Goal: Transaction & Acquisition: Purchase product/service

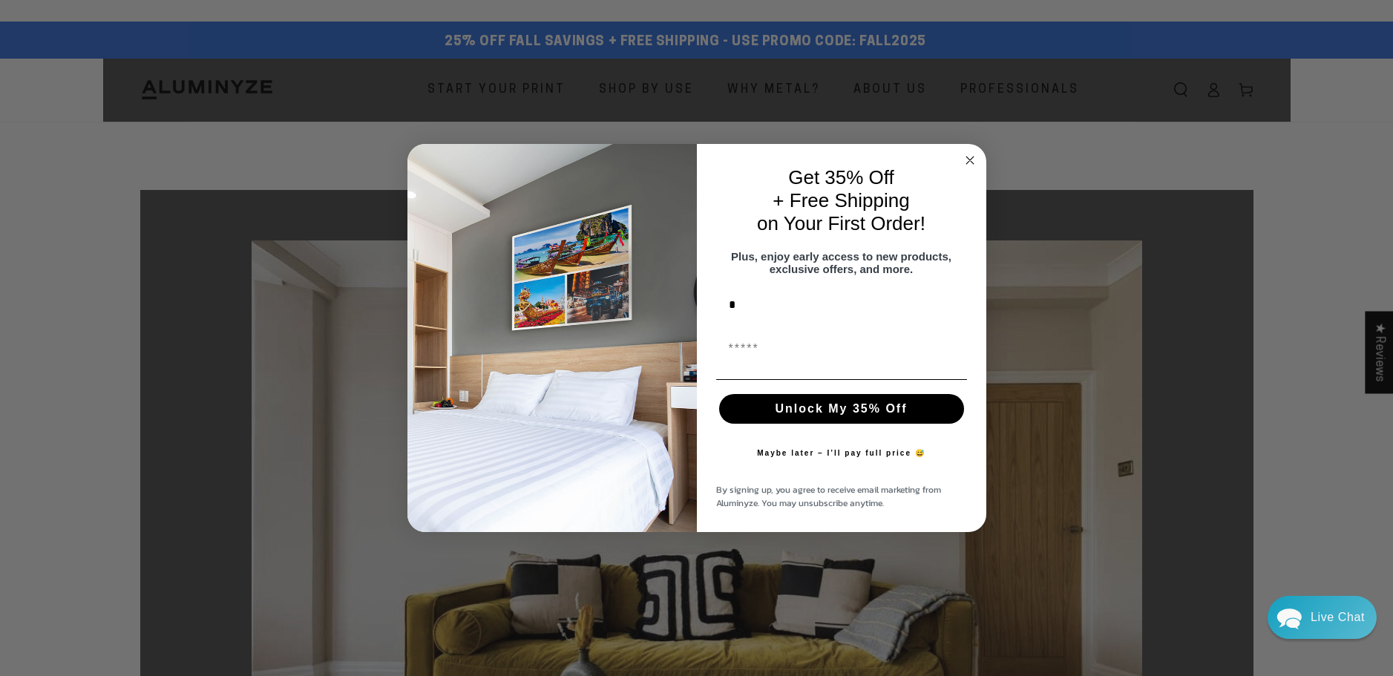
type input "****"
type input "**********"
click at [828, 421] on button "Unlock My 35% Off" at bounding box center [841, 409] width 245 height 30
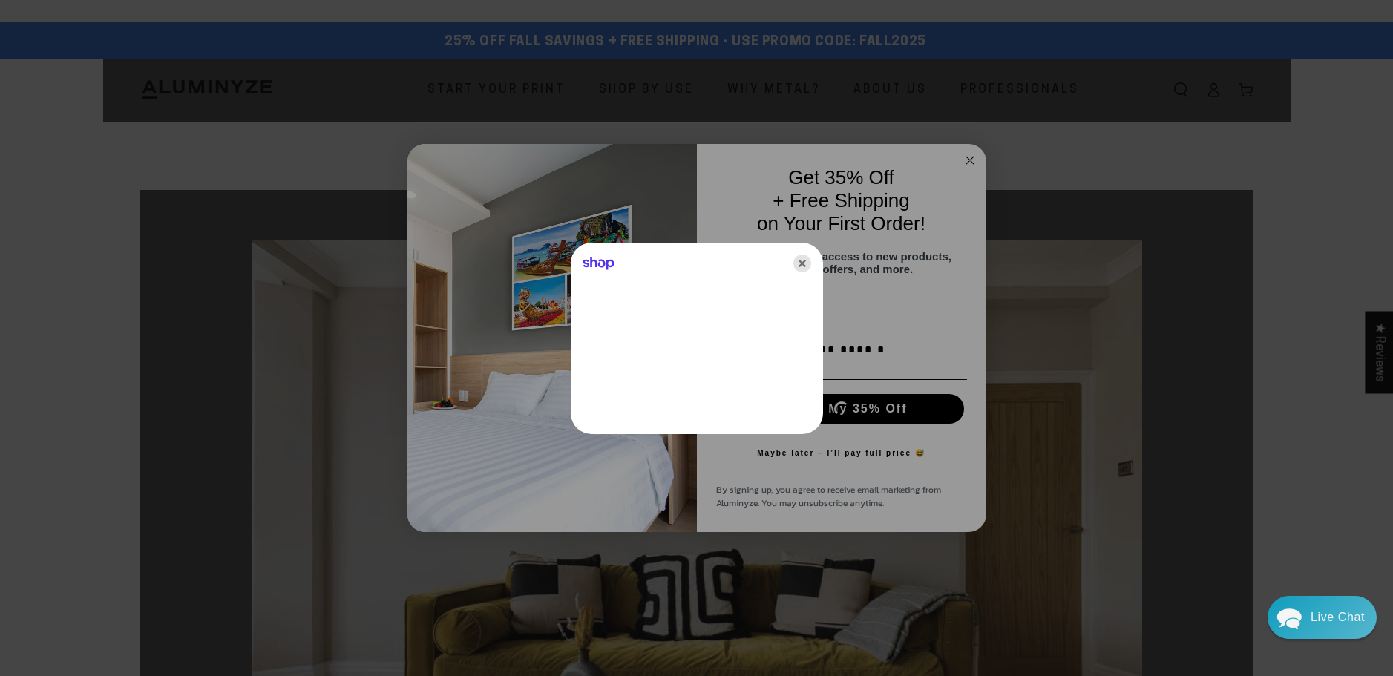
click at [801, 262] on icon "Close" at bounding box center [802, 264] width 18 height 18
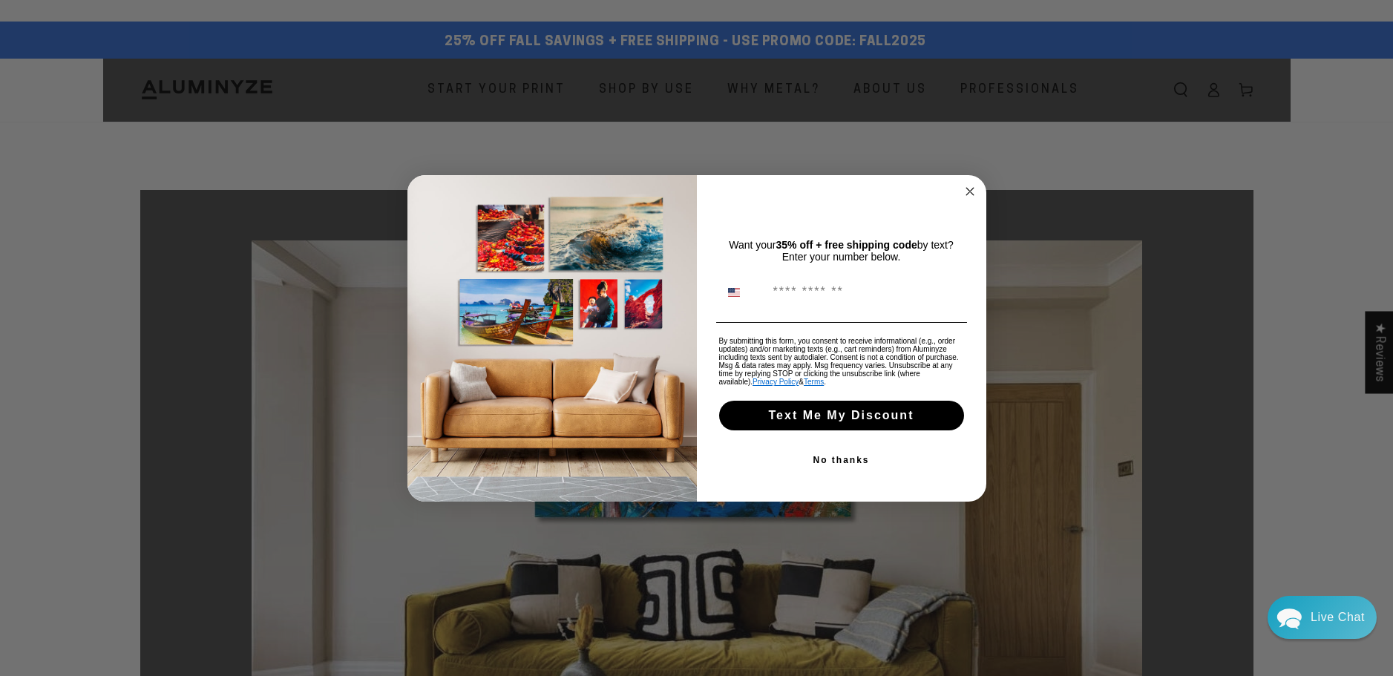
click at [968, 185] on circle "Close dialog" at bounding box center [969, 191] width 17 height 17
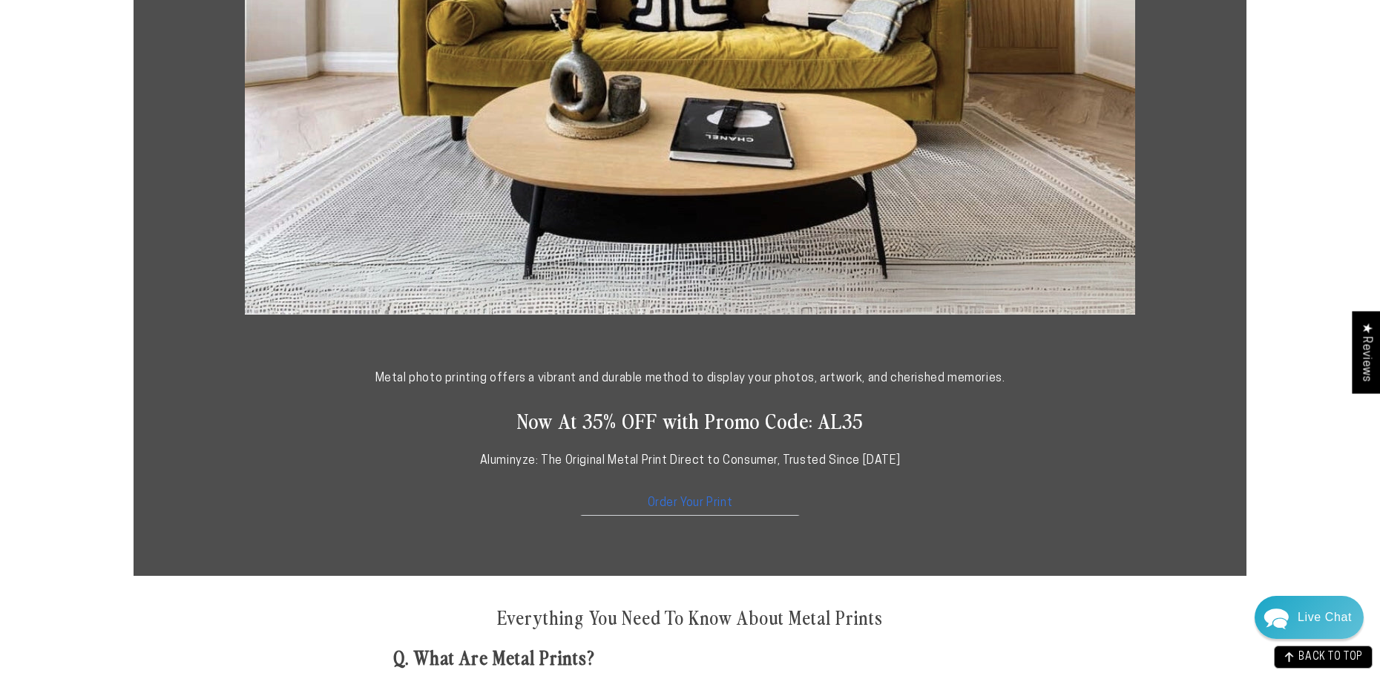
scroll to position [600, 0]
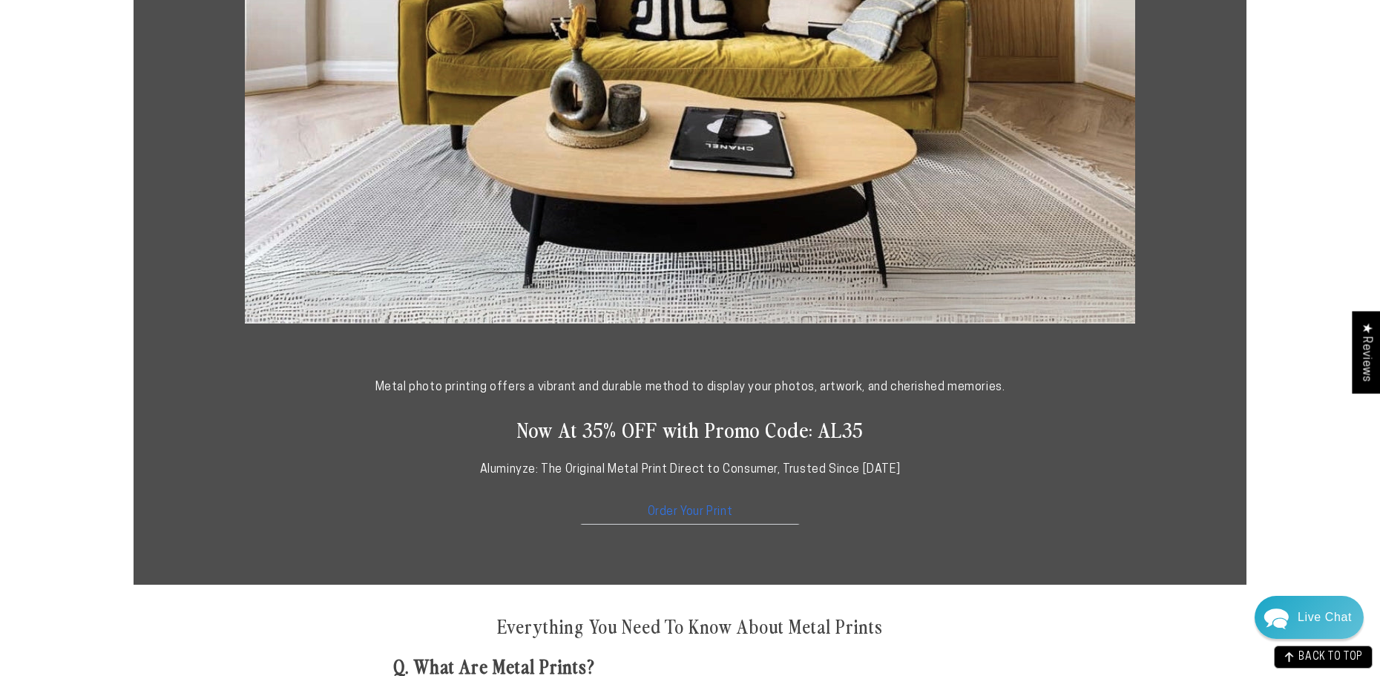
click at [680, 509] on link "Order Your Print" at bounding box center [690, 509] width 223 height 32
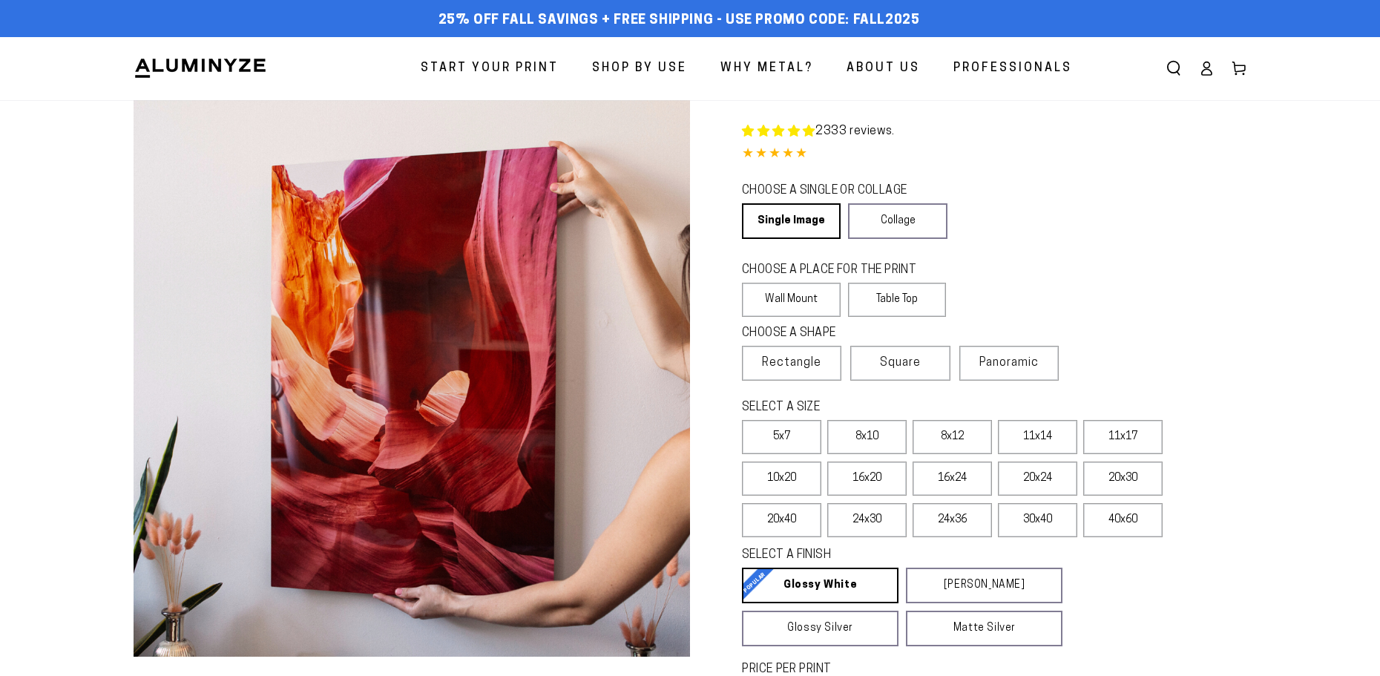
select select "**********"
click at [789, 296] on label "Wall Mount" at bounding box center [791, 300] width 99 height 34
click at [787, 221] on link "Single Image" at bounding box center [790, 221] width 96 height 36
click at [787, 303] on label "Wall Mount" at bounding box center [791, 300] width 99 height 34
click at [788, 304] on label "Wall Mount" at bounding box center [791, 300] width 99 height 34
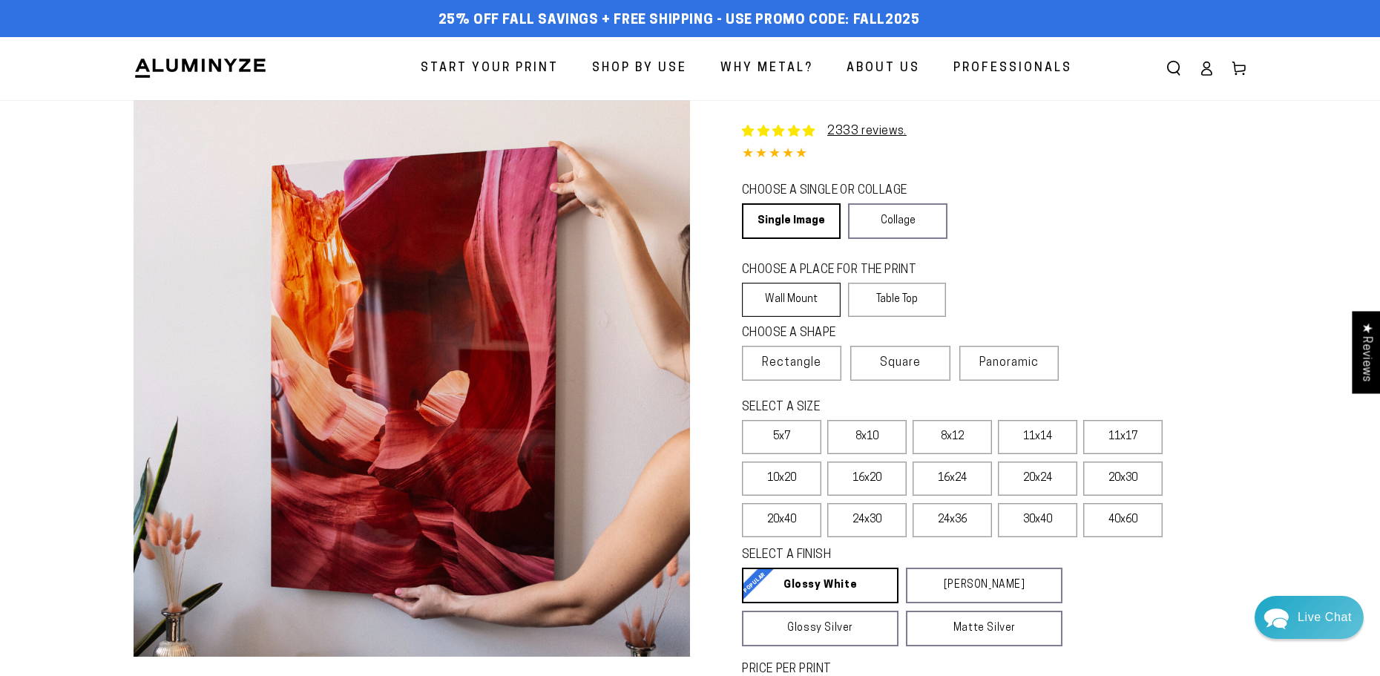
click at [788, 304] on label "Wall Mount" at bounding box center [791, 300] width 99 height 34
click at [1120, 481] on label "20x30" at bounding box center [1122, 479] width 79 height 34
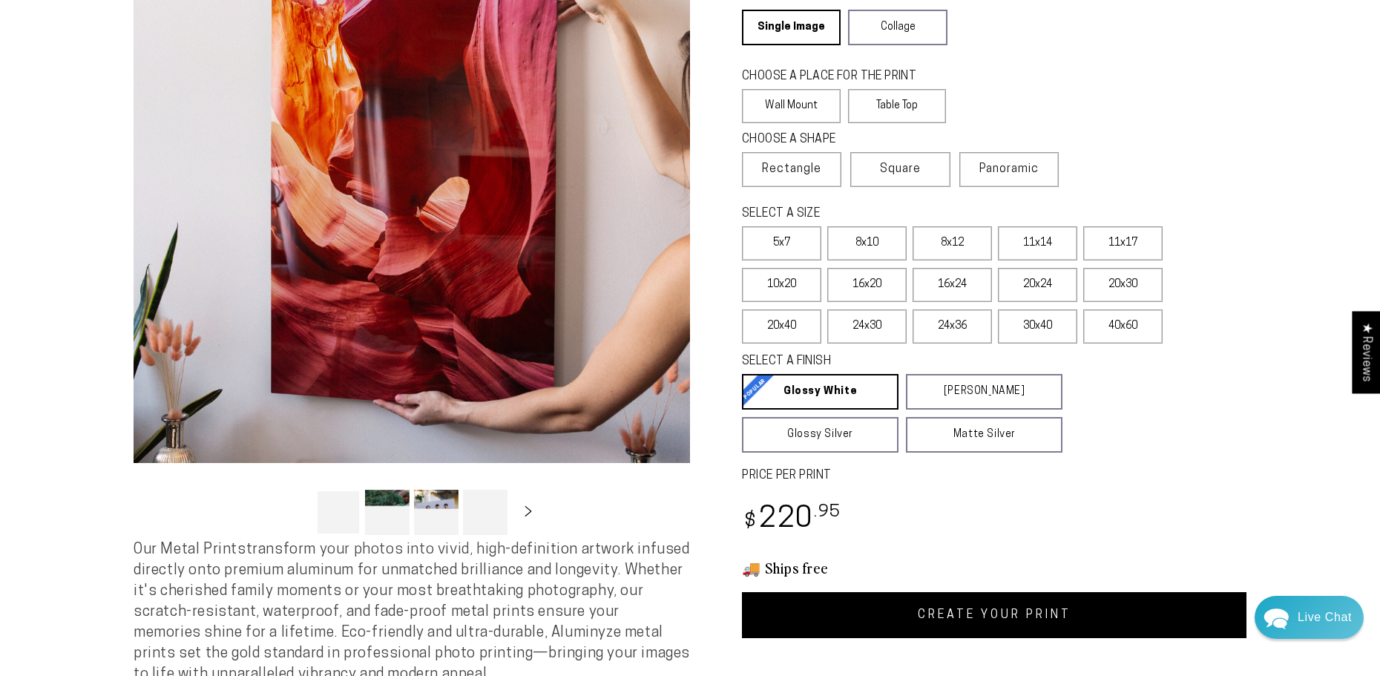
scroll to position [335, 0]
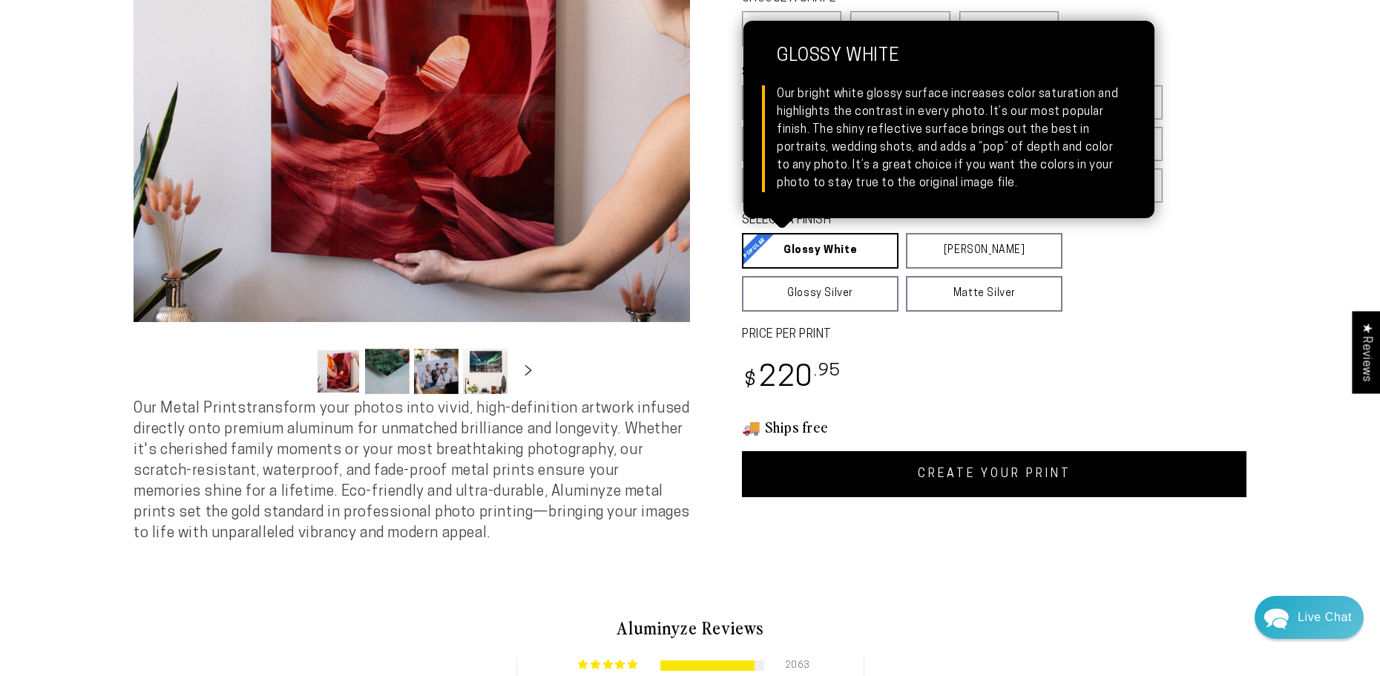
click at [826, 248] on link "Glossy White Glossy White Our bright white glossy surface increases color satur…" at bounding box center [820, 251] width 157 height 36
click at [827, 252] on link "Glossy White Glossy White Our bright white glossy surface increases color satur…" at bounding box center [820, 251] width 157 height 36
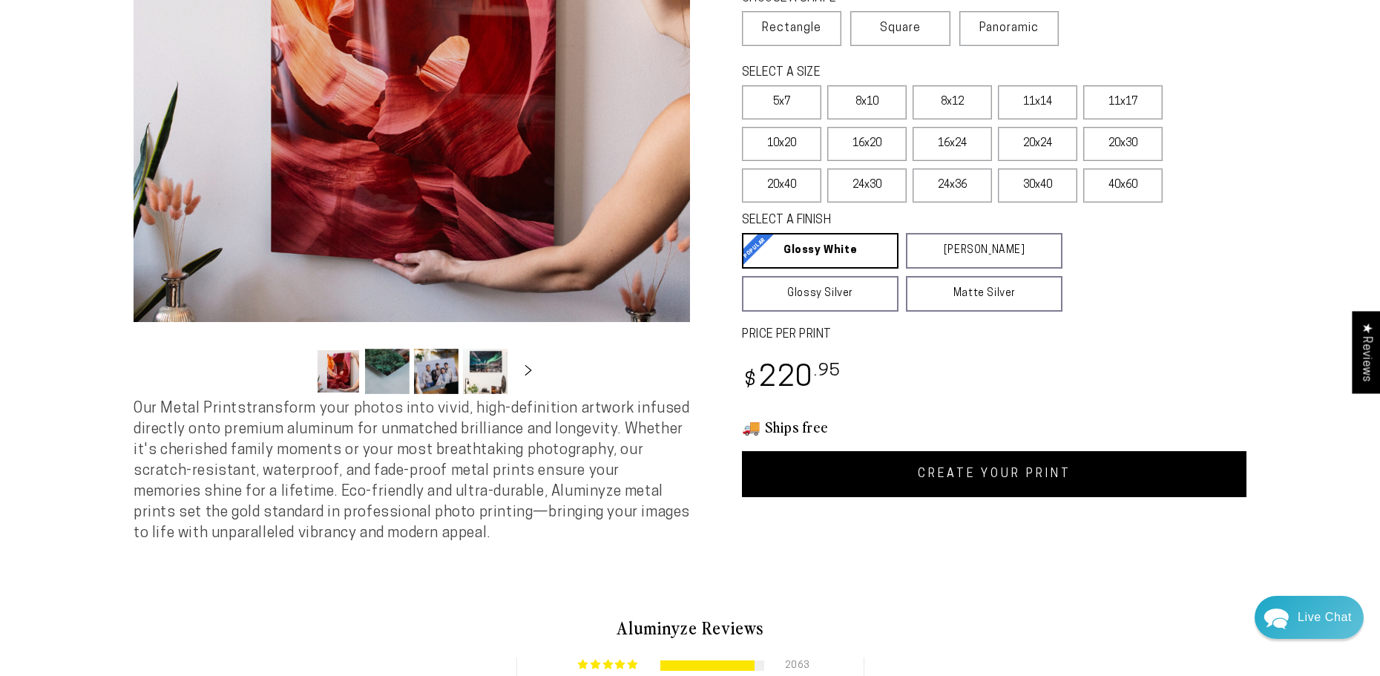
click at [933, 471] on link "CREATE YOUR PRINT" at bounding box center [994, 474] width 505 height 46
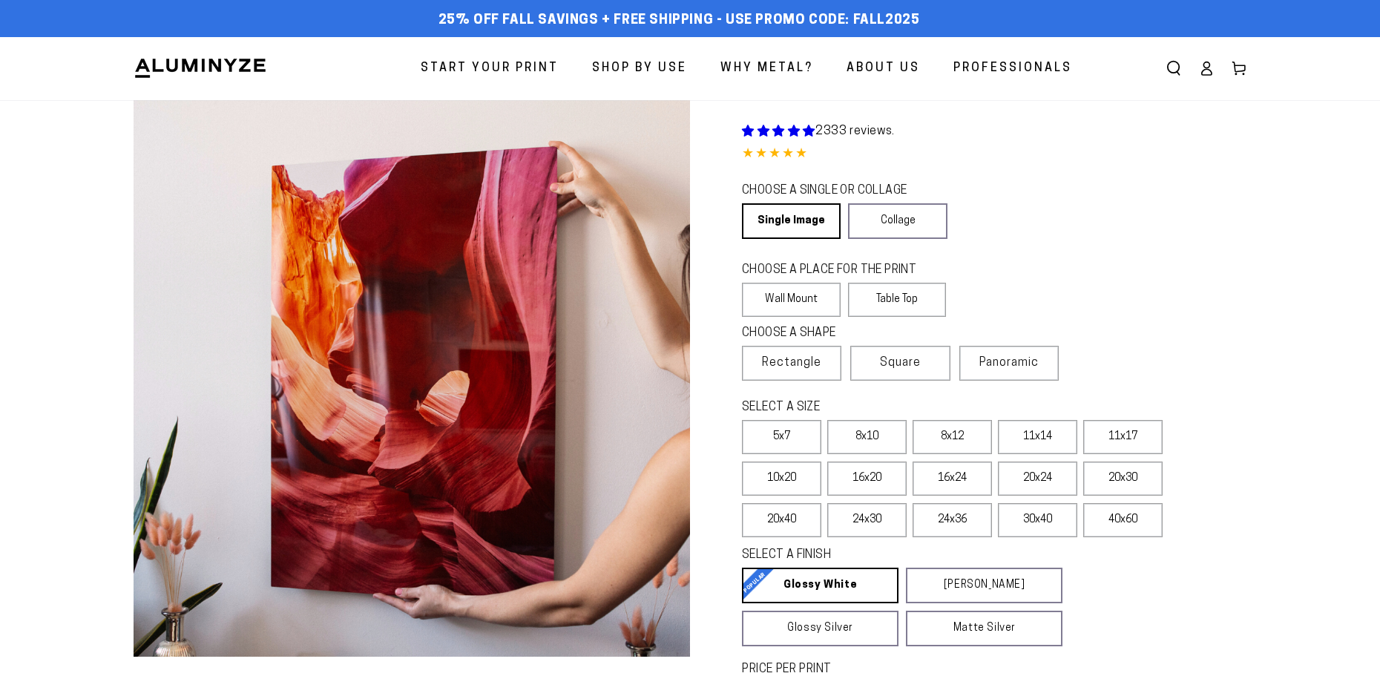
scroll to position [335, 0]
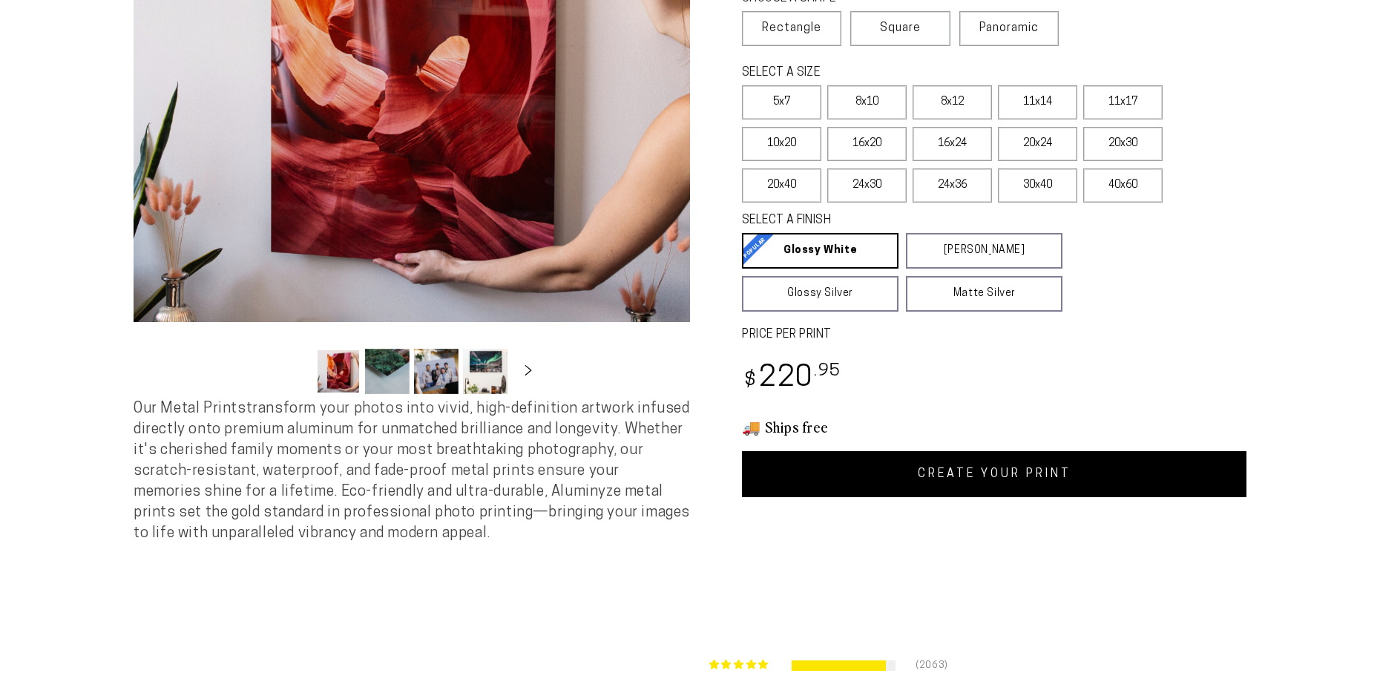
select select "**********"
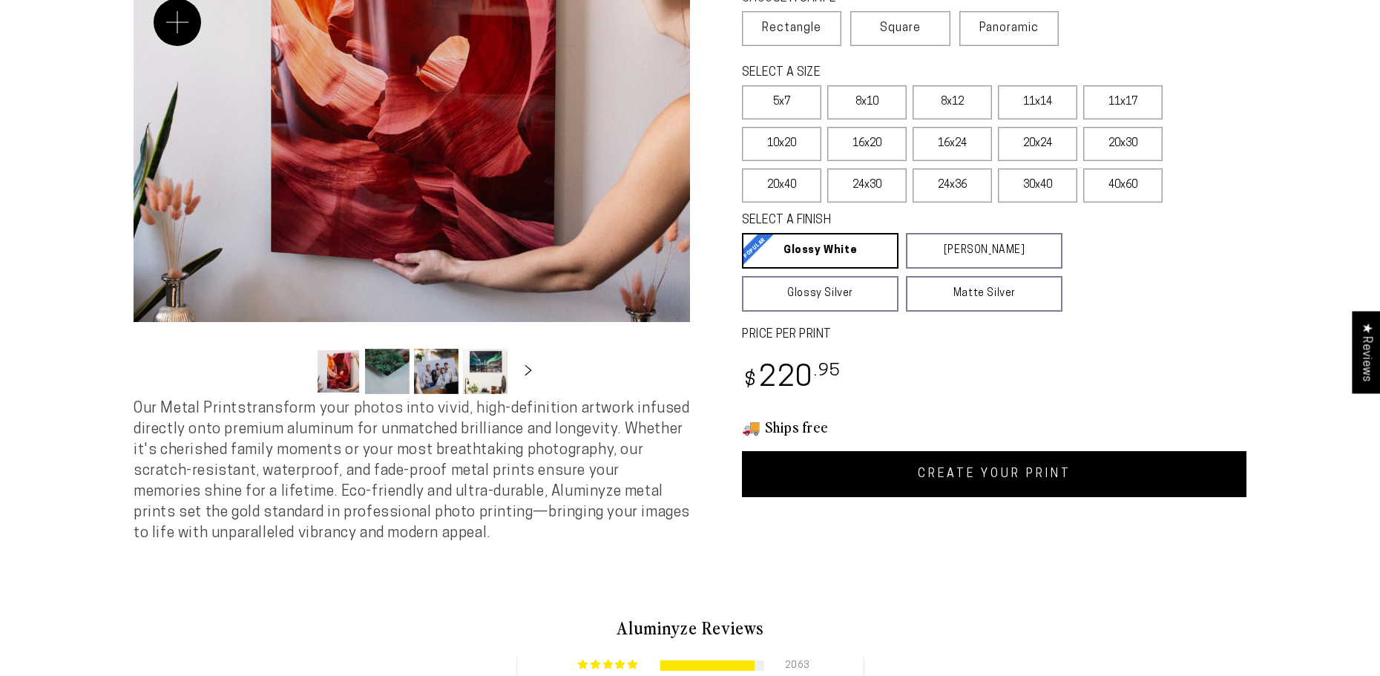
scroll to position [0, 0]
click at [990, 470] on link "CREATE YOUR PRINT" at bounding box center [994, 474] width 505 height 46
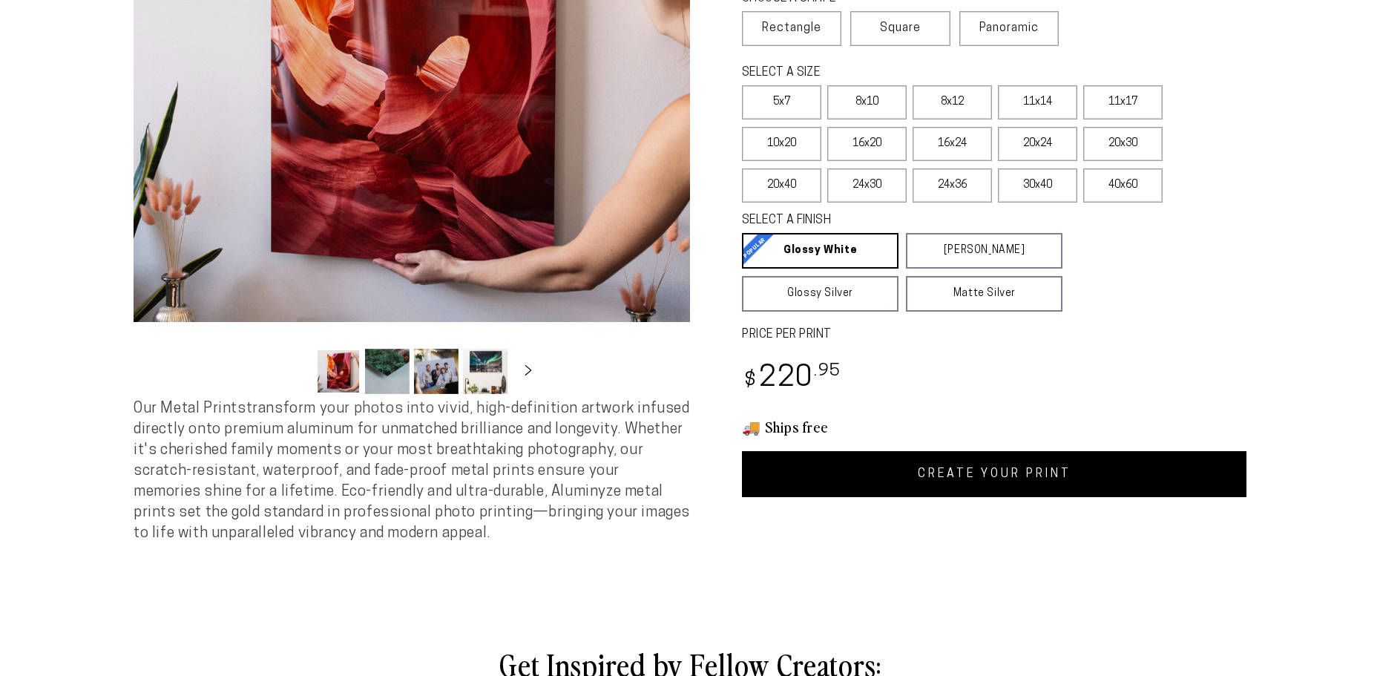
select select "**********"
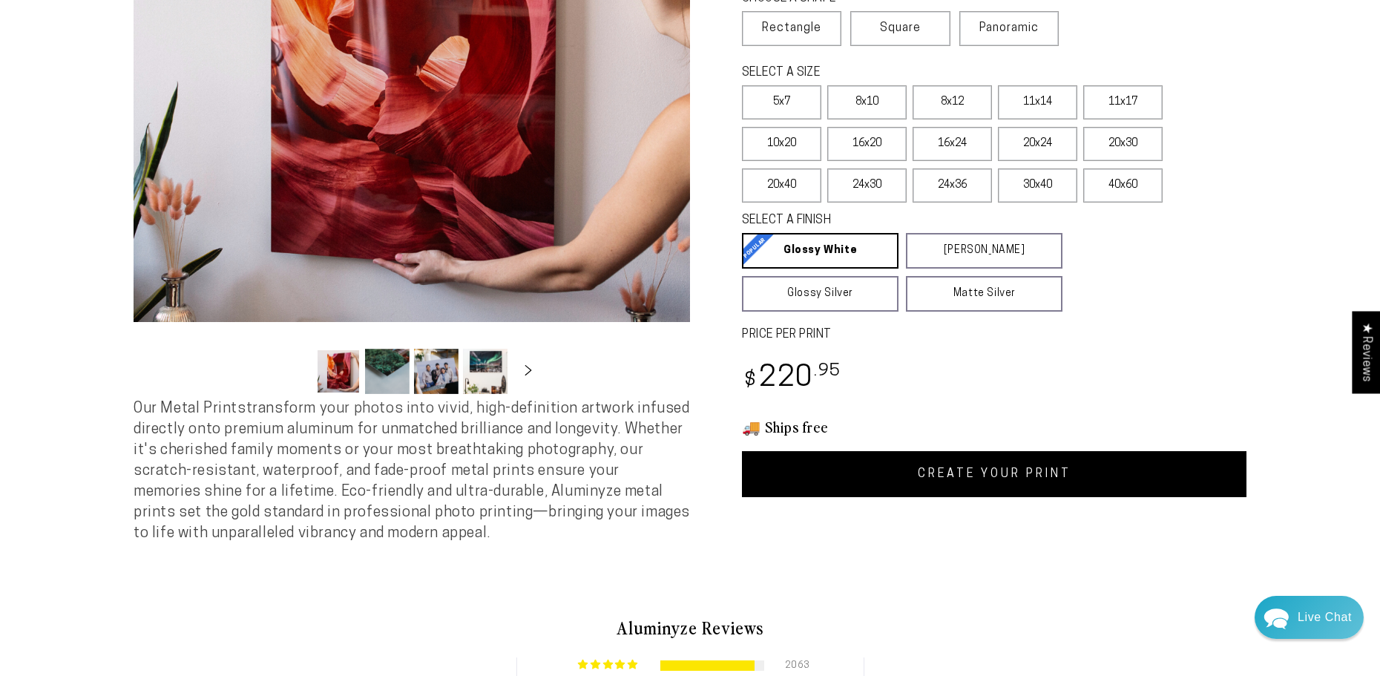
click at [913, 483] on link "CREATE YOUR PRINT" at bounding box center [994, 474] width 505 height 46
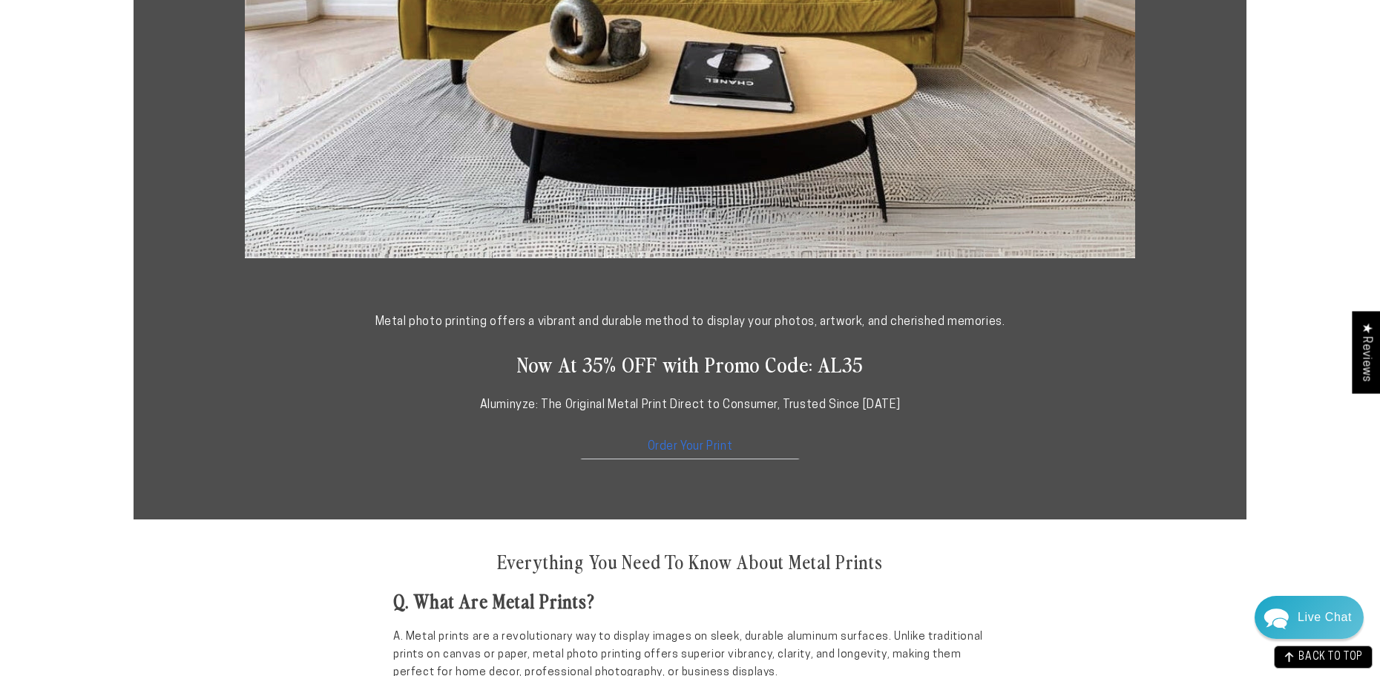
scroll to position [623, 0]
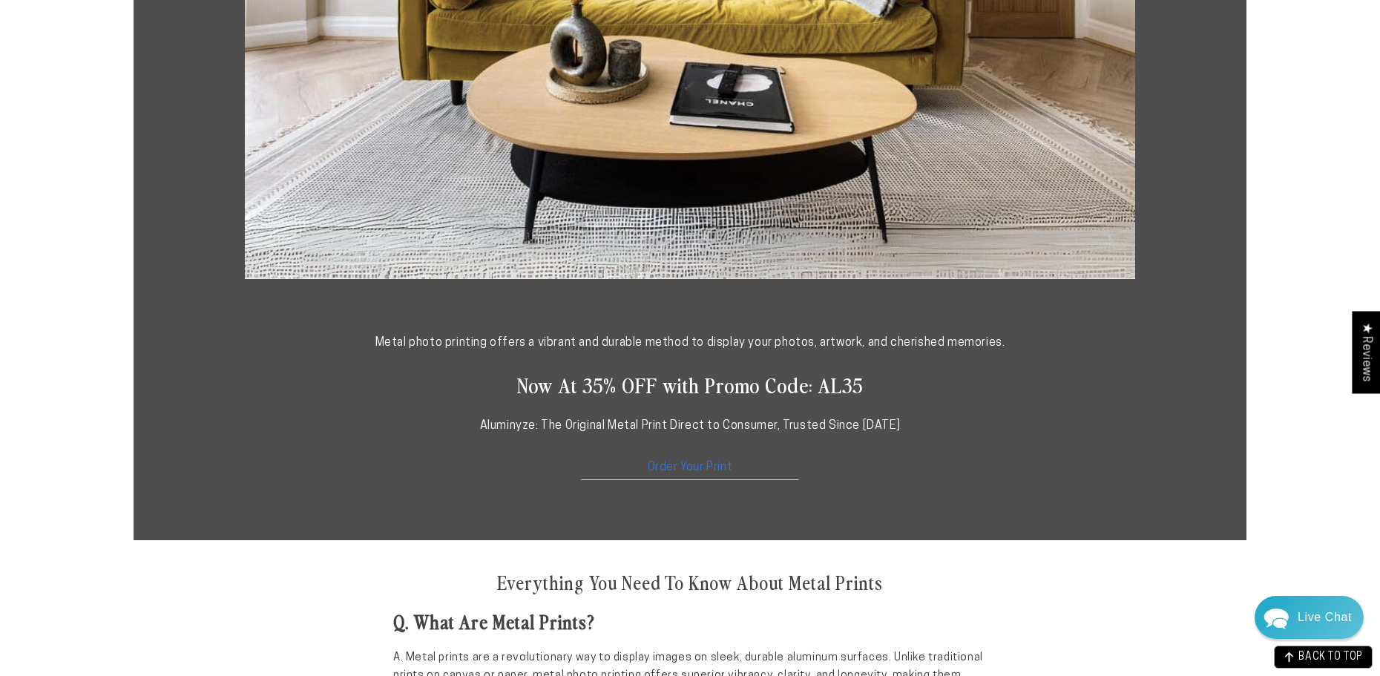
click at [682, 464] on link "Order Your Print" at bounding box center [690, 464] width 223 height 32
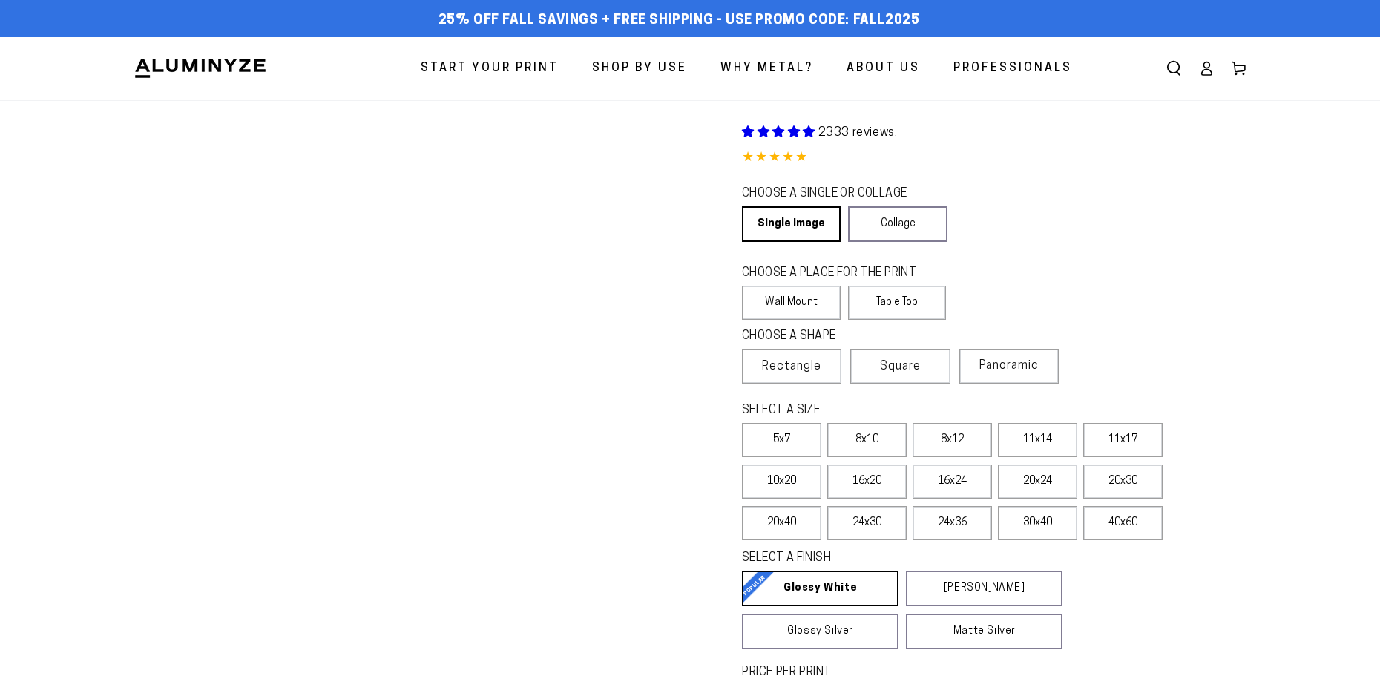
select select "**********"
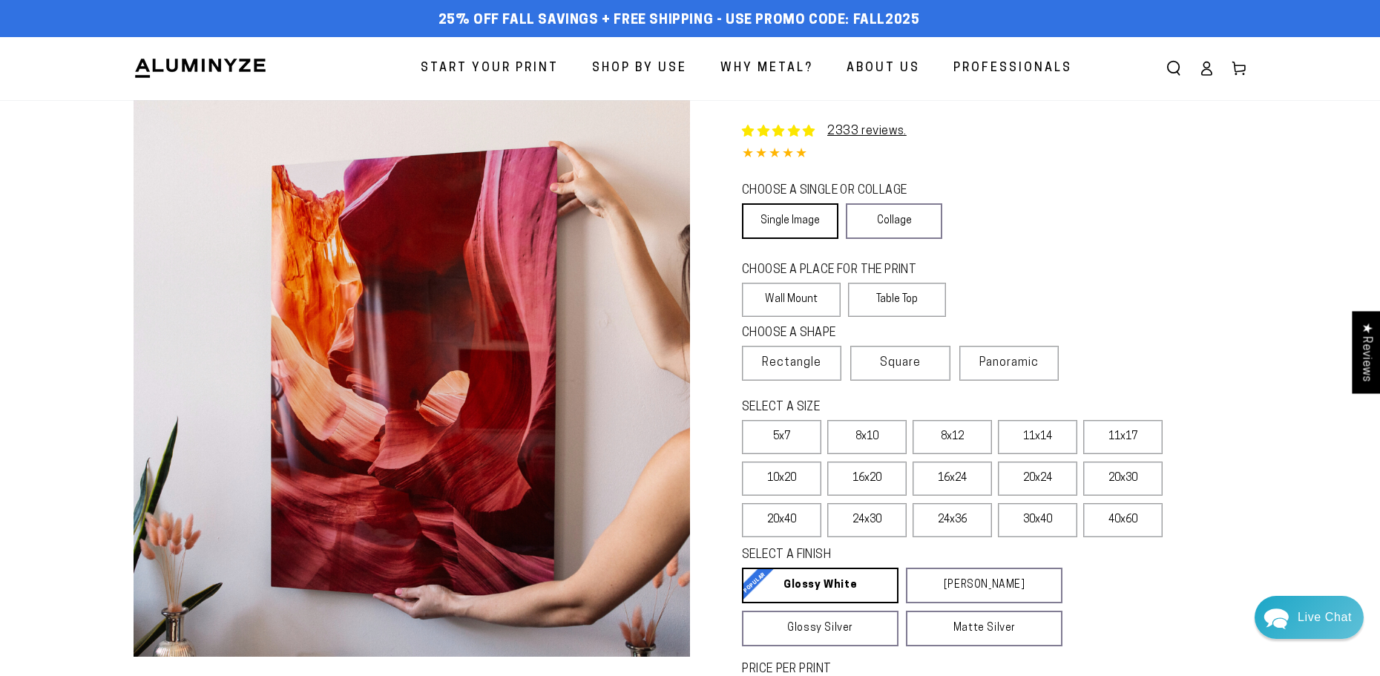
click at [789, 232] on link "Single Image" at bounding box center [790, 221] width 96 height 36
click at [789, 302] on label "Wall Mount" at bounding box center [791, 300] width 99 height 34
click at [792, 370] on span "Rectangle" at bounding box center [791, 363] width 59 height 18
click at [1125, 484] on label "20x30" at bounding box center [1122, 479] width 79 height 34
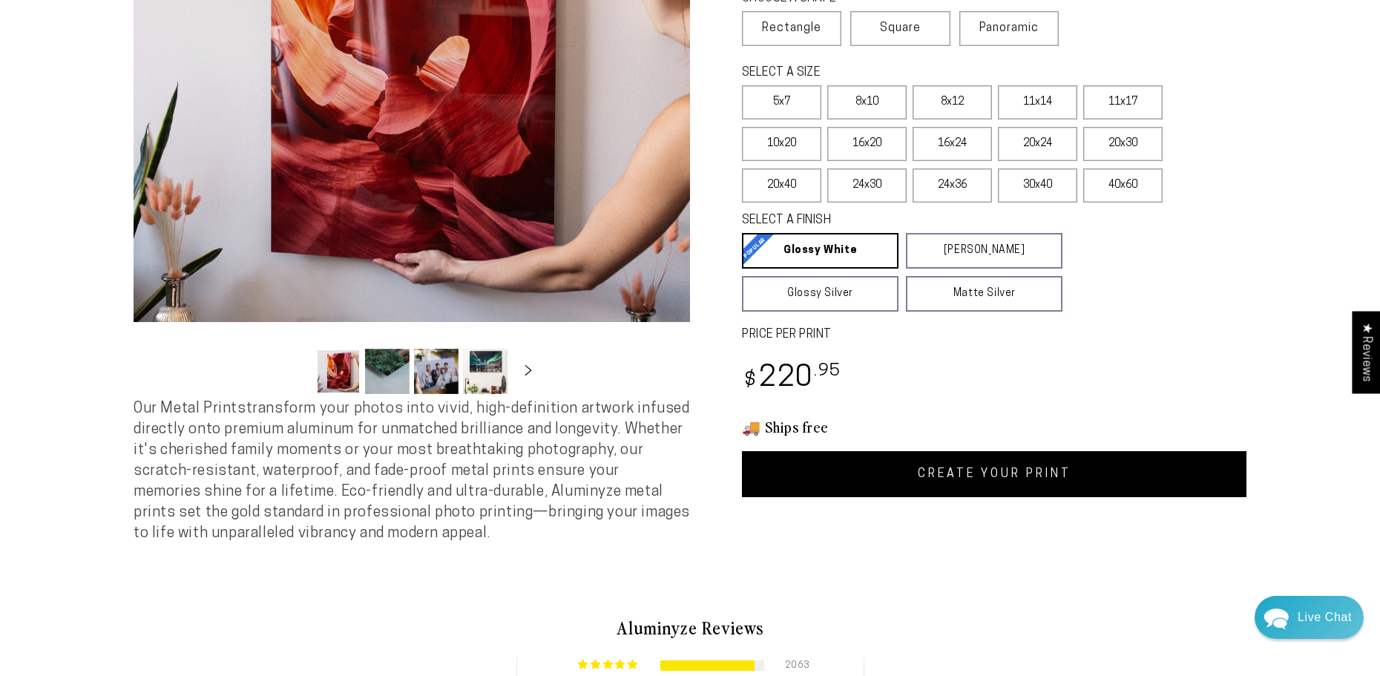
scroll to position [413, 0]
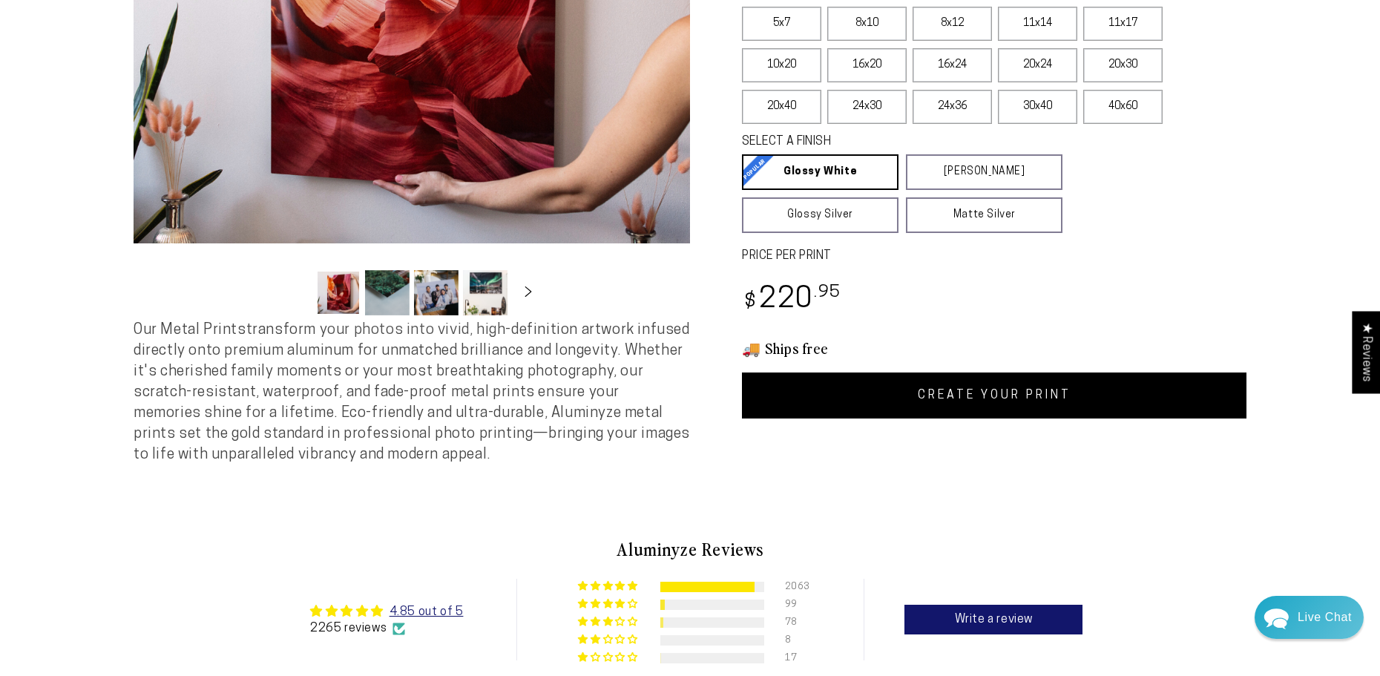
click at [991, 389] on link "CREATE YOUR PRINT" at bounding box center [994, 395] width 505 height 46
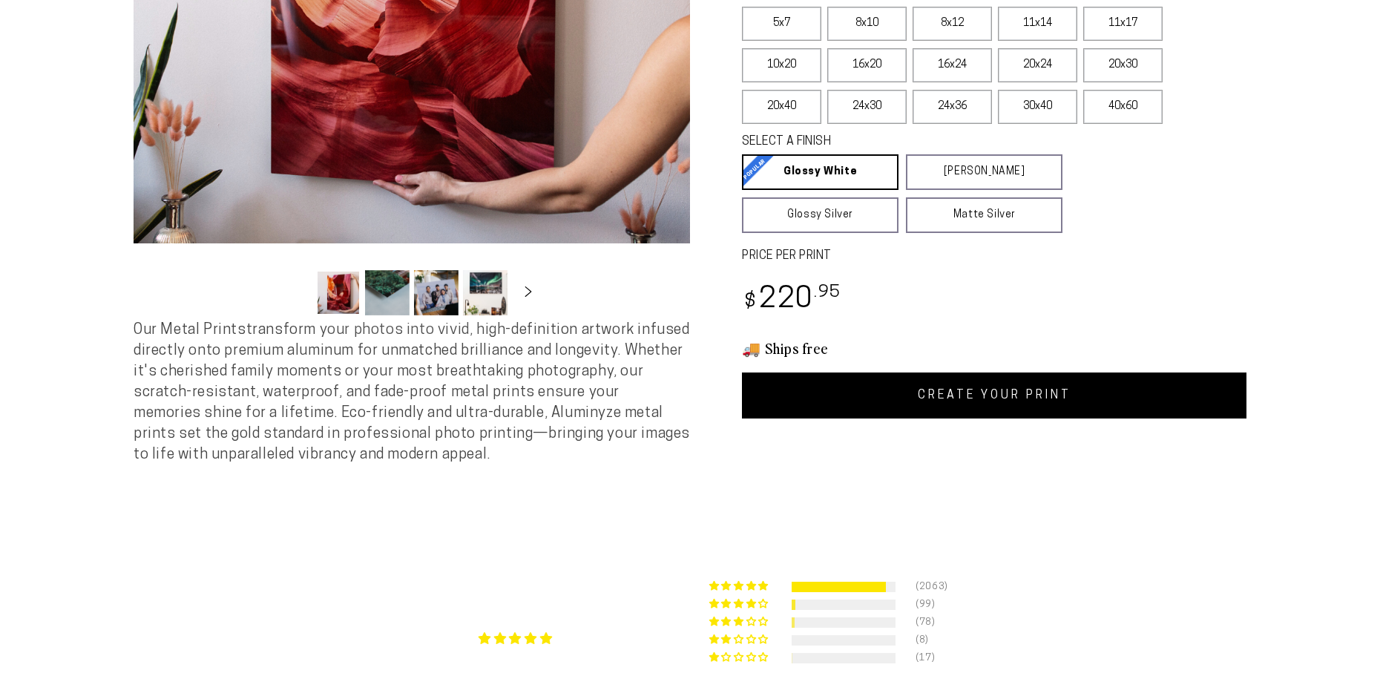
scroll to position [413, 0]
select select "**********"
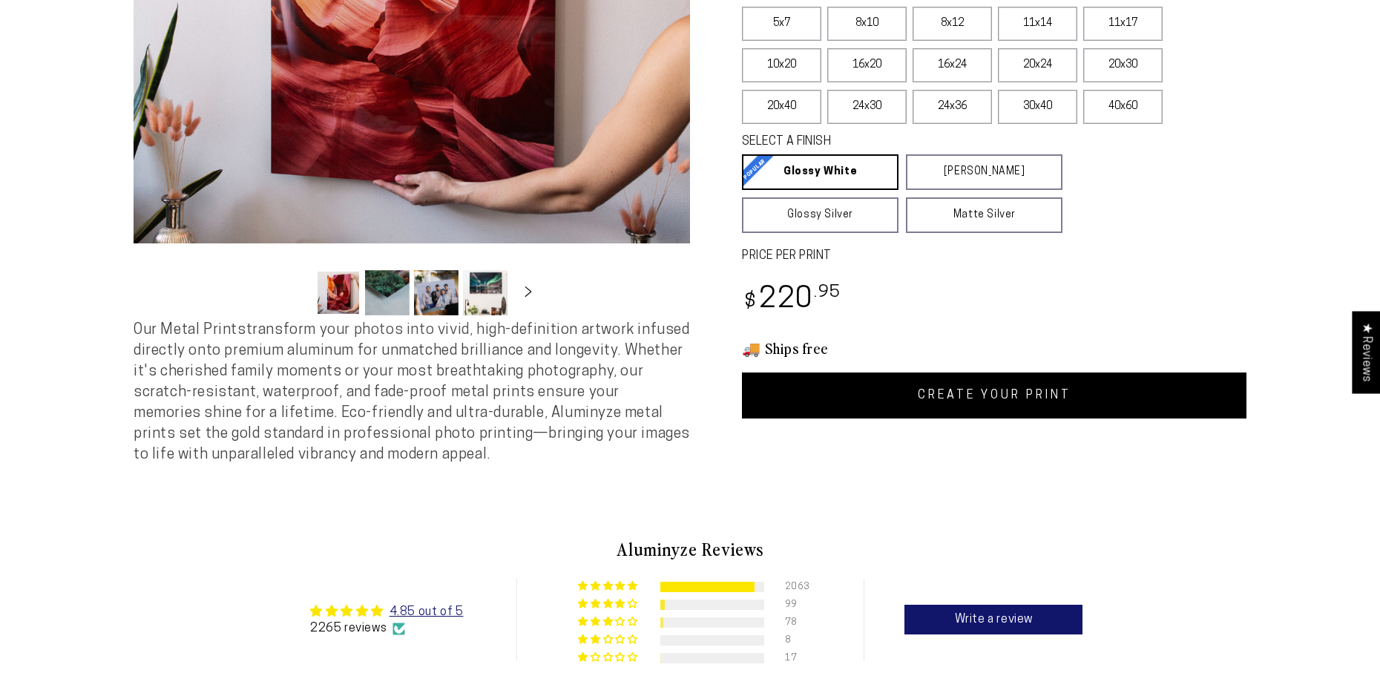
scroll to position [0, 0]
click at [952, 394] on link "CREATE YOUR PRINT" at bounding box center [994, 395] width 505 height 46
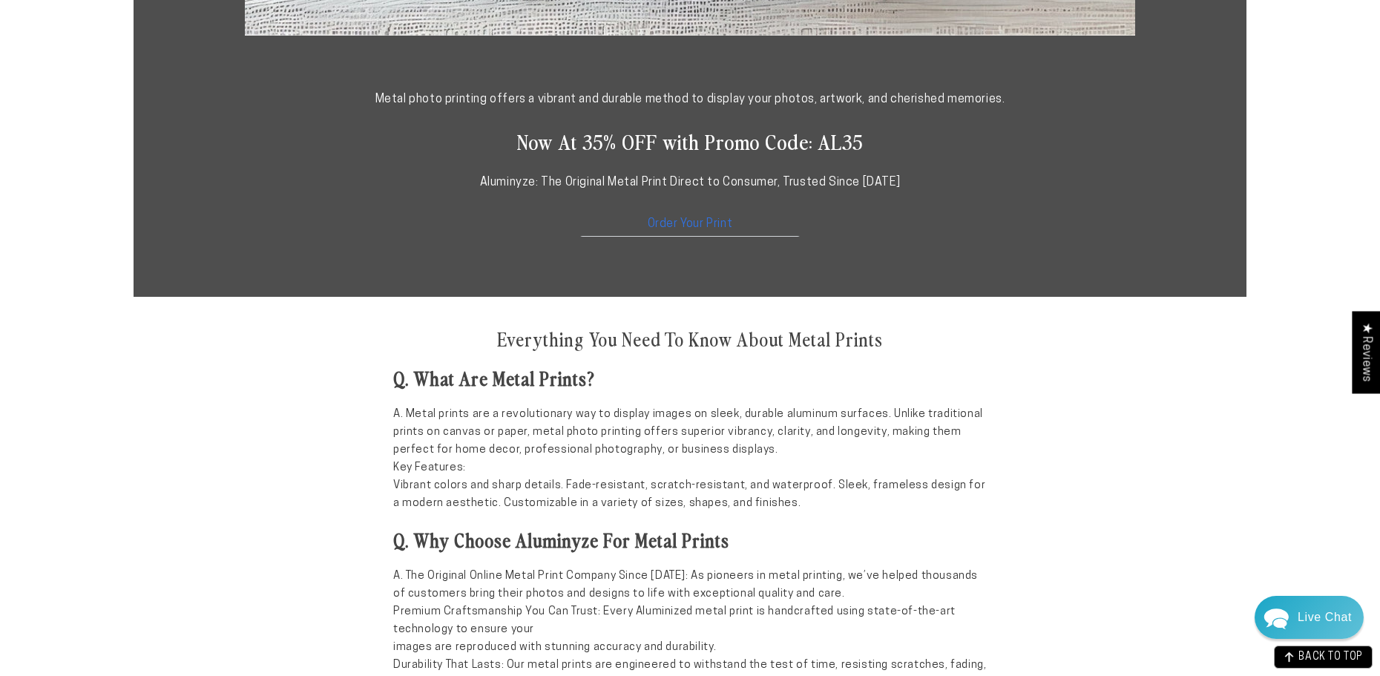
scroll to position [863, 0]
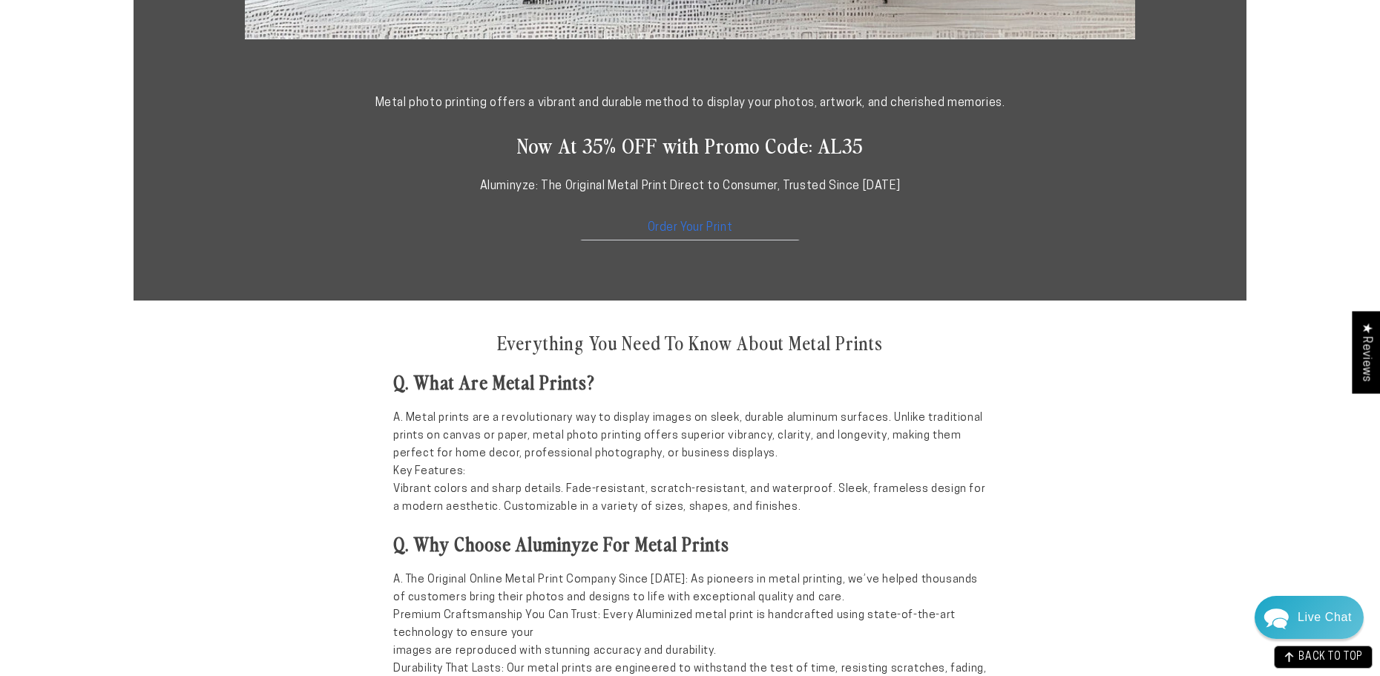
click at [714, 228] on link "Order Your Print" at bounding box center [690, 225] width 223 height 32
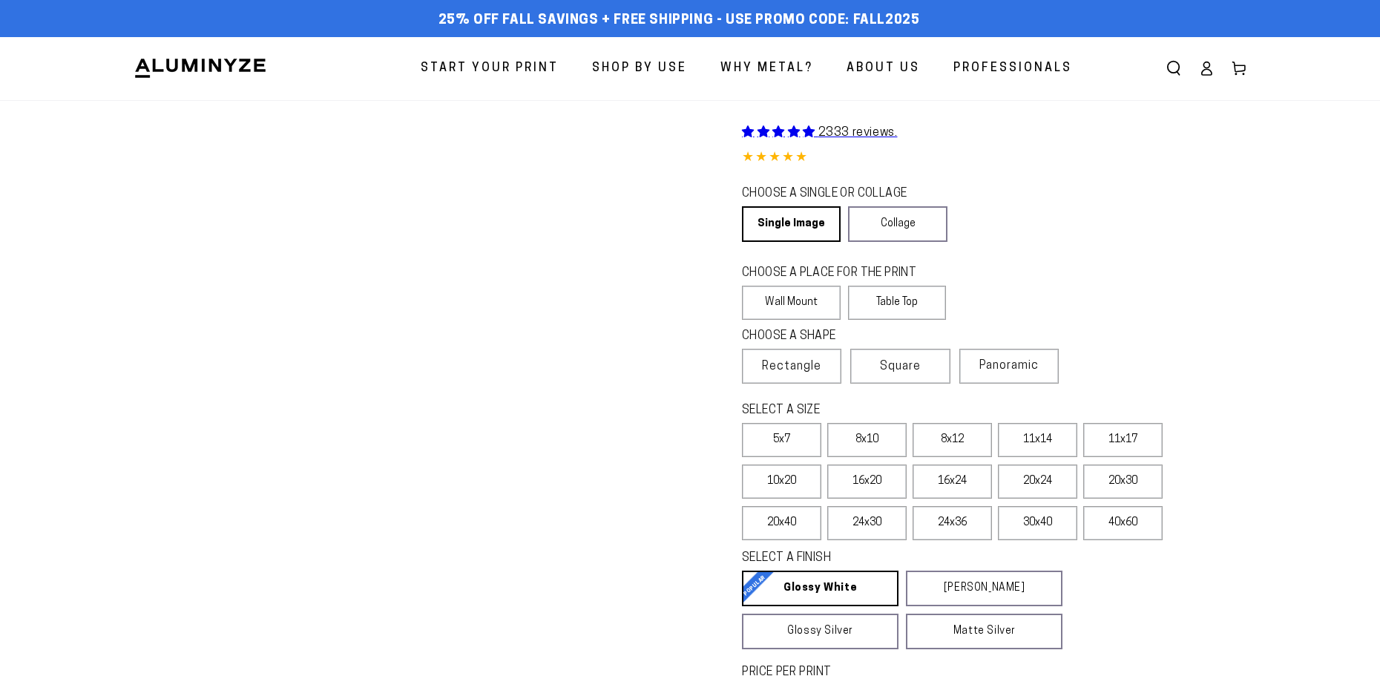
select select "**********"
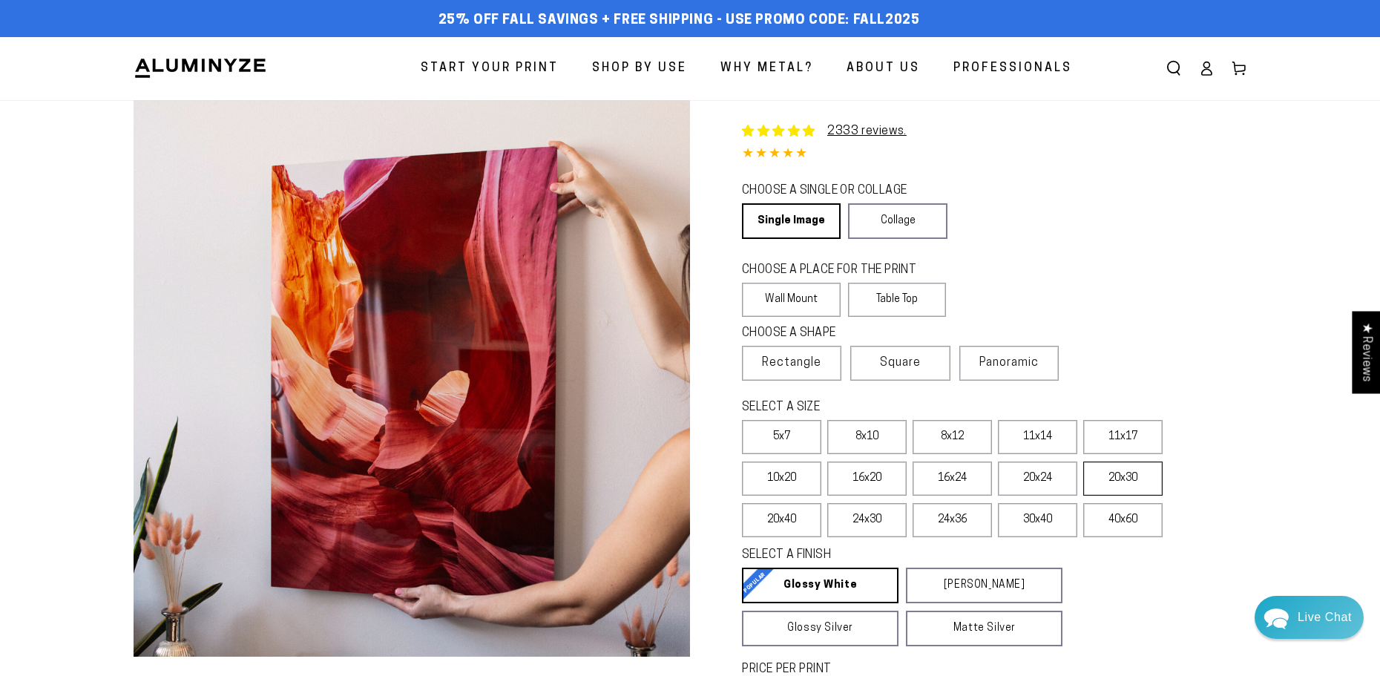
click at [1126, 480] on label "20x30" at bounding box center [1122, 479] width 79 height 34
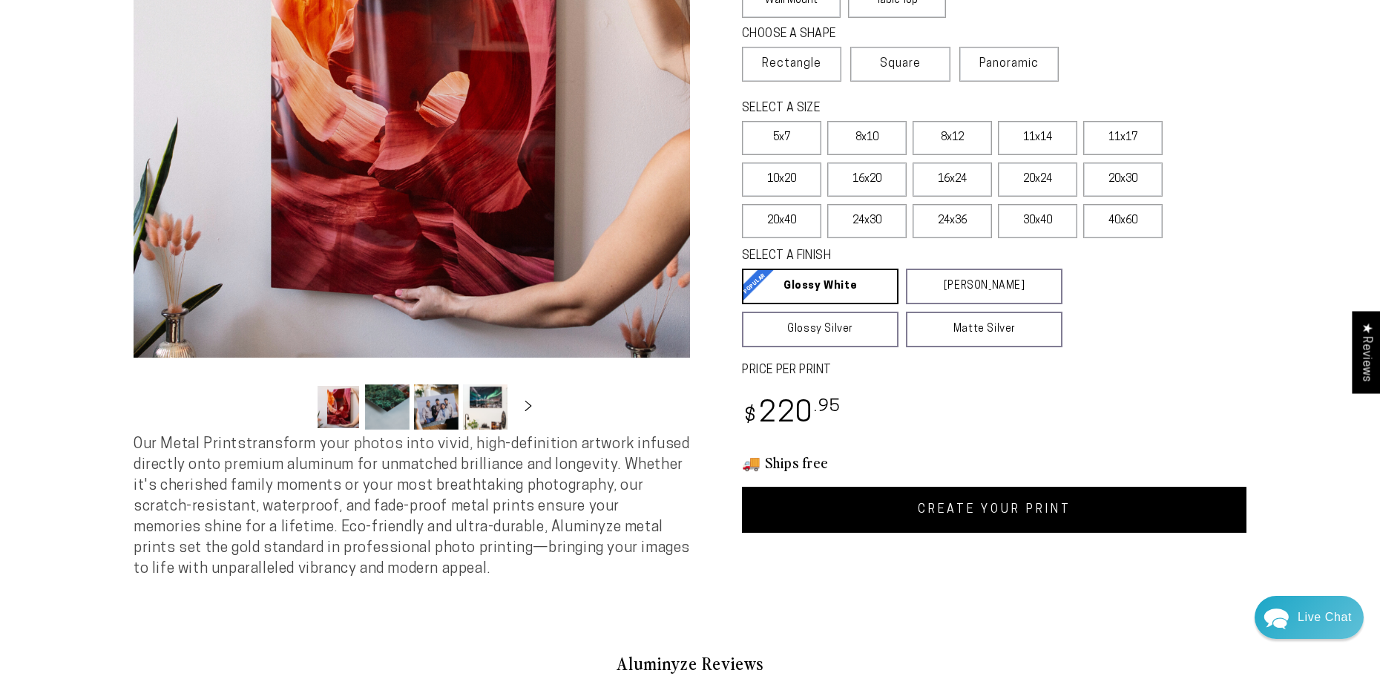
scroll to position [343, 0]
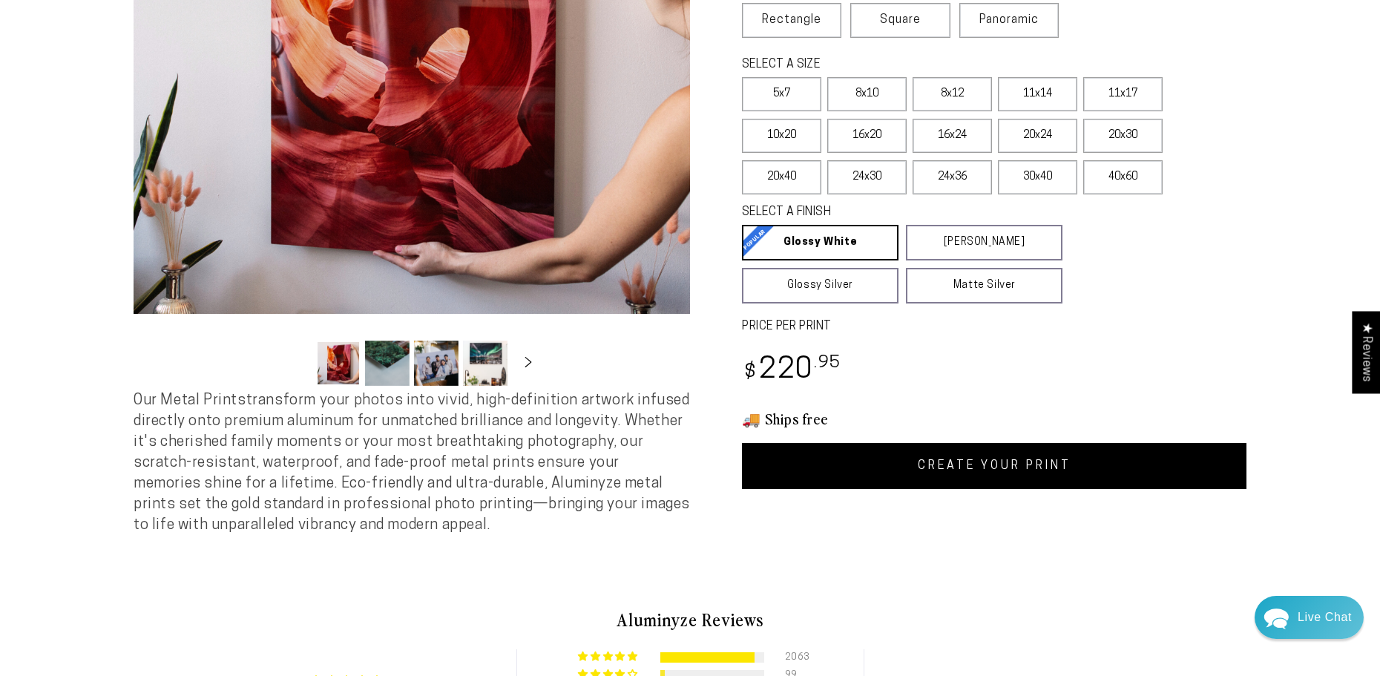
click at [1022, 464] on link "CREATE YOUR PRINT" at bounding box center [994, 466] width 505 height 46
select select "**********"
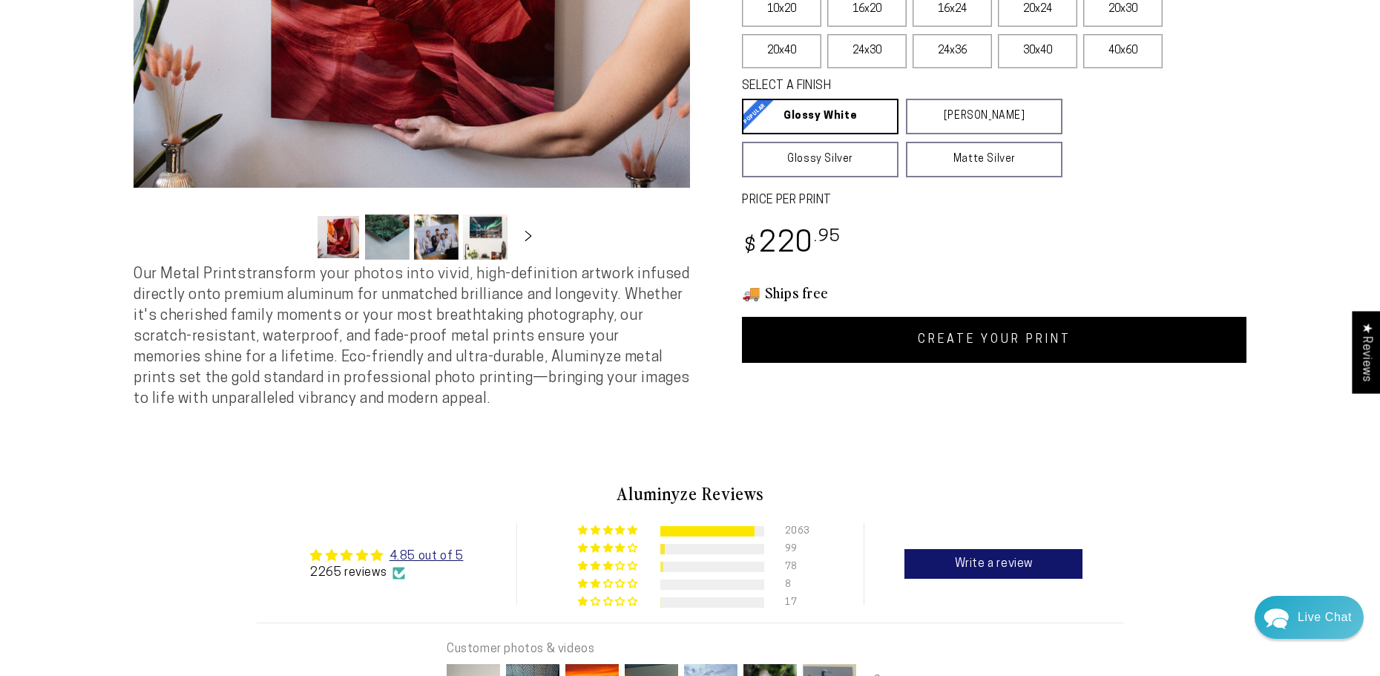
scroll to position [434, 0]
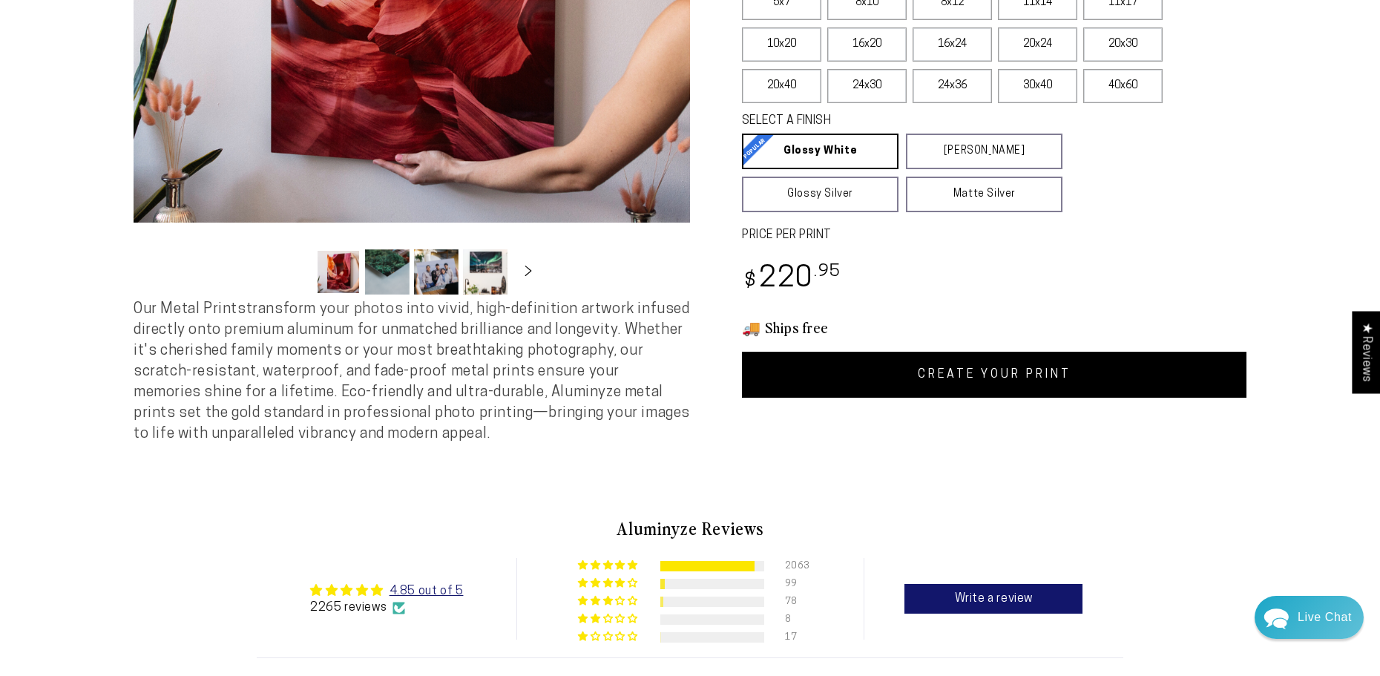
click at [1008, 377] on link "CREATE YOUR PRINT" at bounding box center [994, 375] width 505 height 46
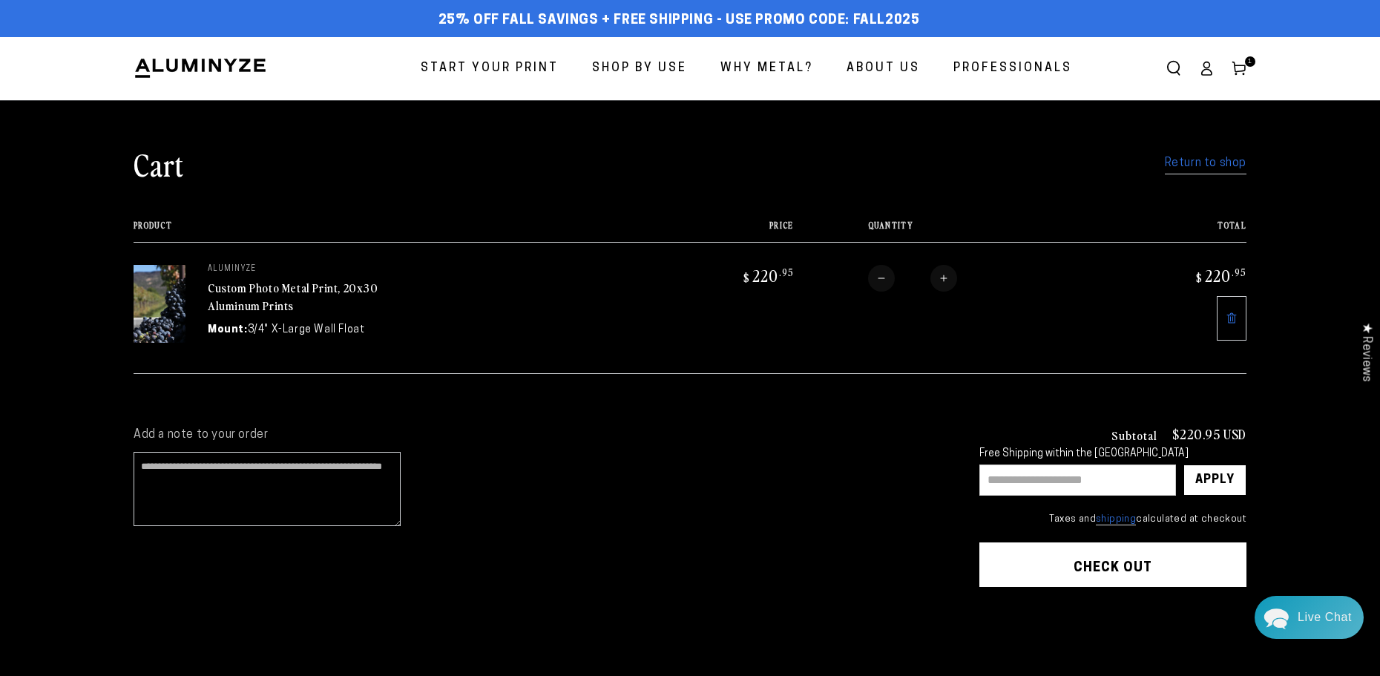
click at [1000, 476] on input "text" at bounding box center [1077, 479] width 197 height 31
type input "****"
click at [1221, 480] on div "Apply" at bounding box center [1214, 480] width 39 height 30
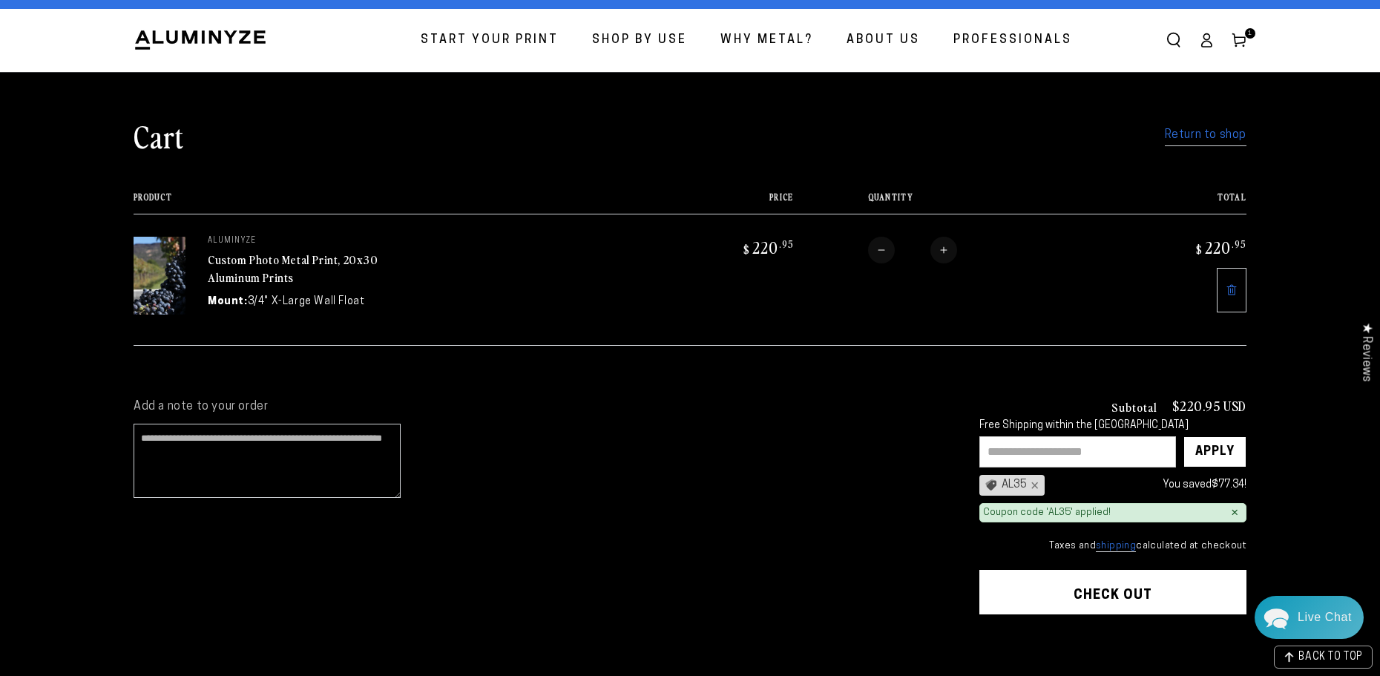
scroll to position [54, 0]
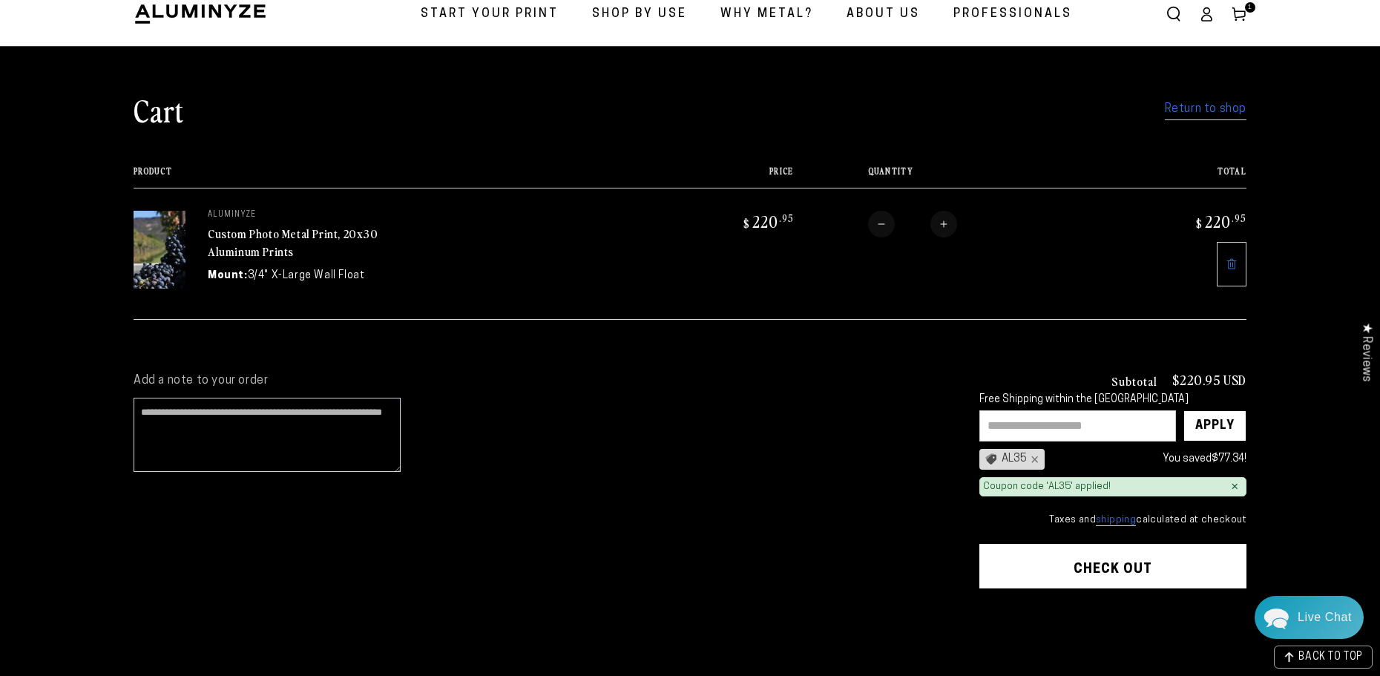
click at [1115, 565] on button "Check out" at bounding box center [1112, 566] width 267 height 45
